Goal: Check status: Check status

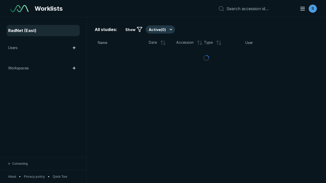
scroll to position [1391, 2122]
